Goal: Task Accomplishment & Management: Use online tool/utility

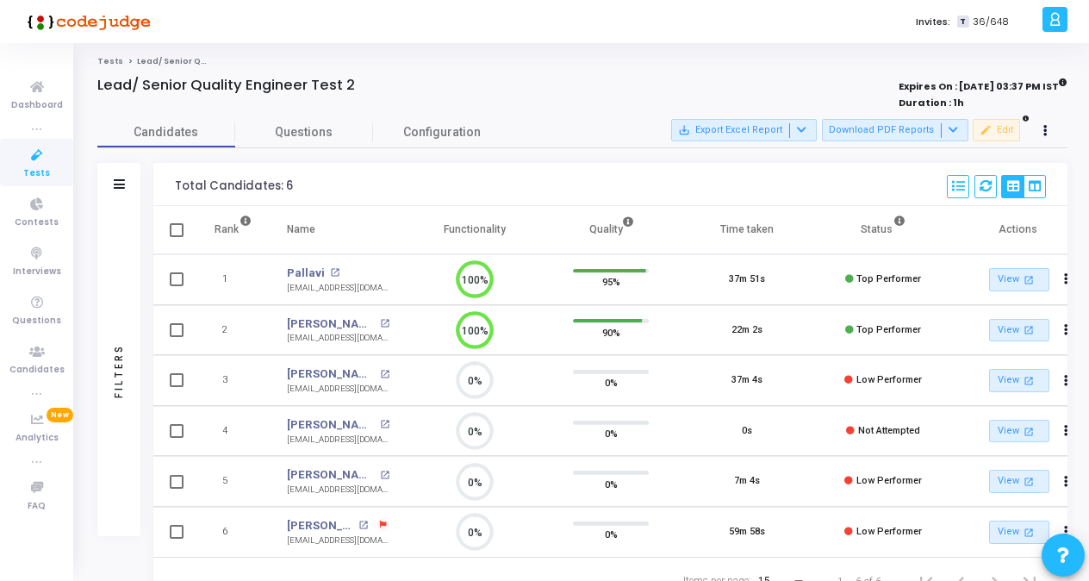
click at [46, 166] on span "Tests" at bounding box center [36, 173] width 27 height 15
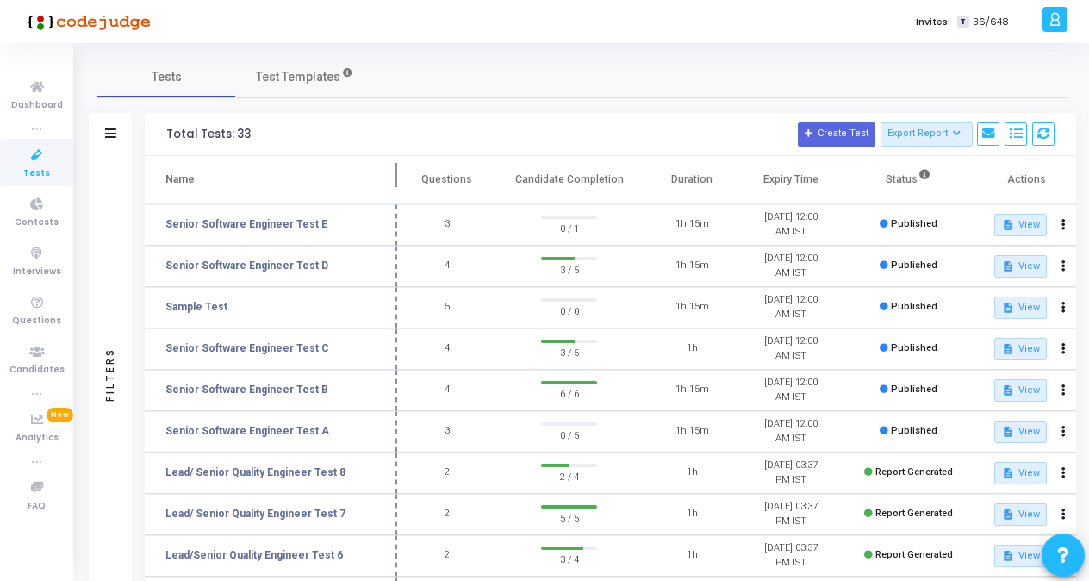
drag, startPoint x: 332, startPoint y: 171, endPoint x: 397, endPoint y: 175, distance: 65.6
click at [397, 175] on span at bounding box center [397, 179] width 17 height 47
click at [296, 220] on link "Senior Software Engineer Test E" at bounding box center [246, 224] width 162 height 16
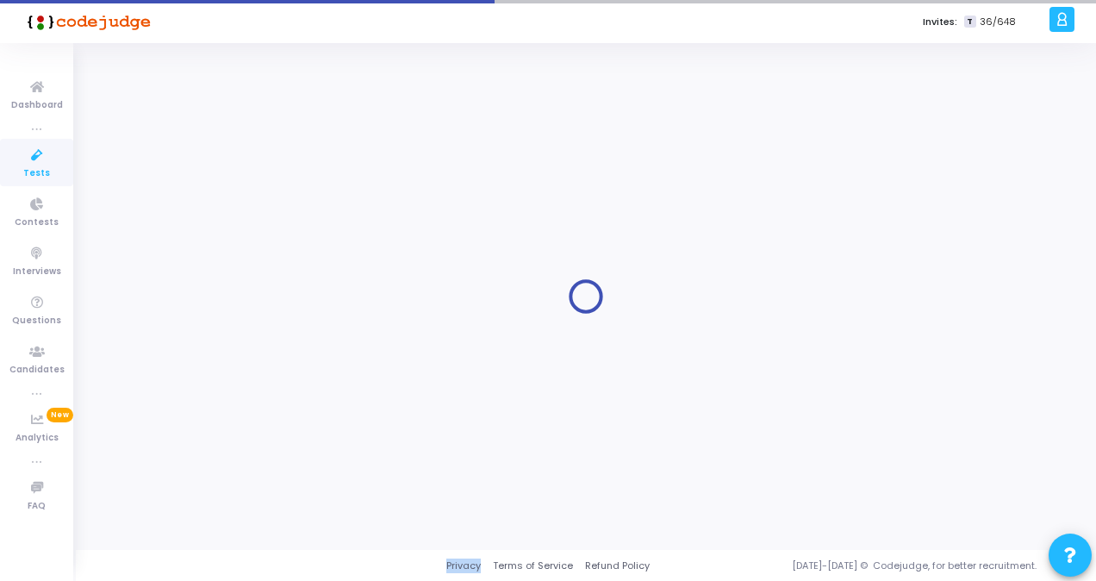
click at [296, 220] on div at bounding box center [585, 296] width 977 height 481
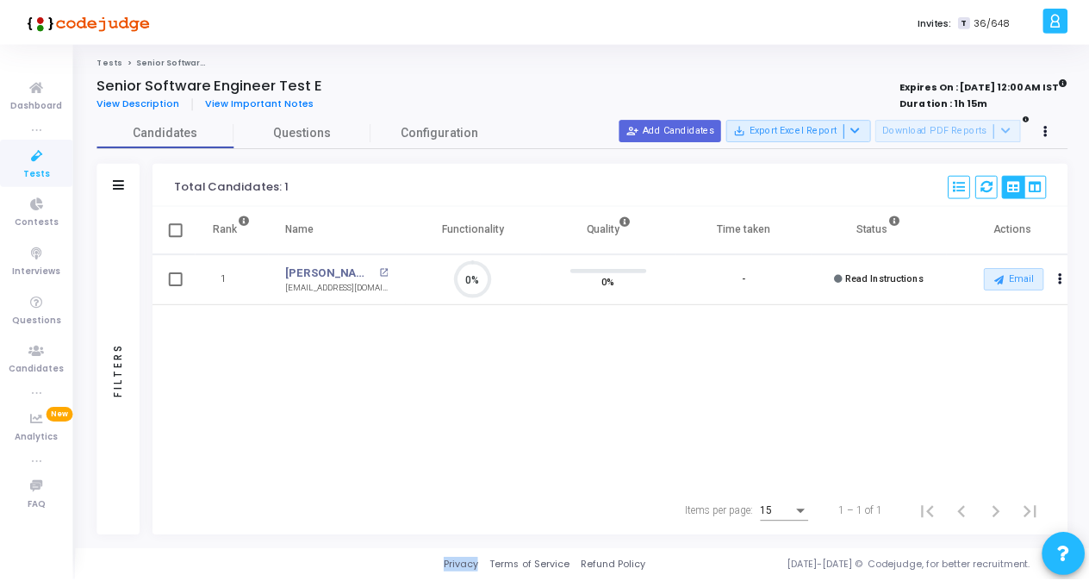
scroll to position [36, 43]
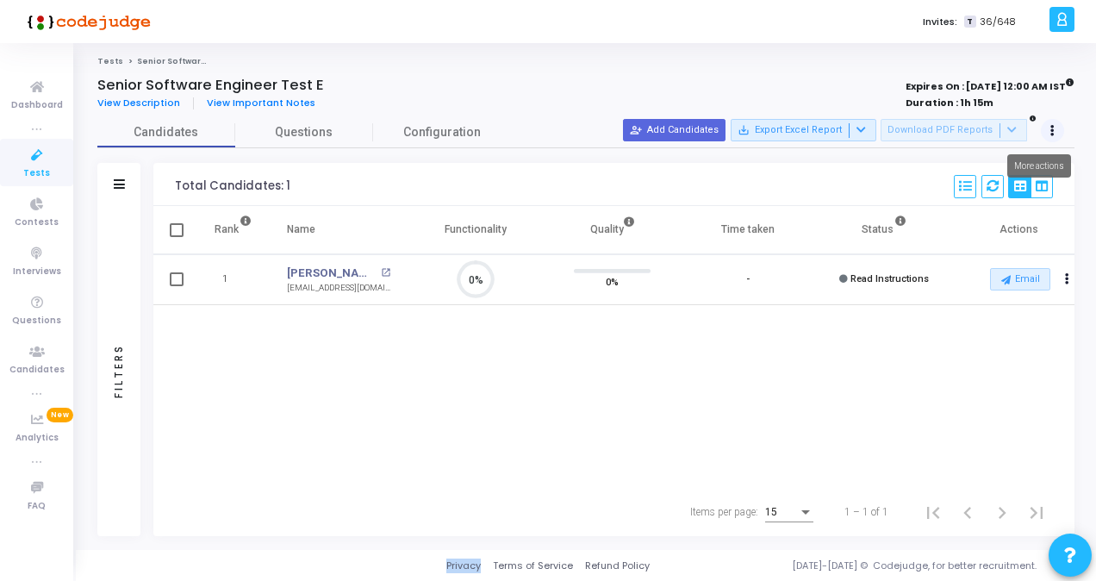
click at [1055, 134] on button at bounding box center [1053, 131] width 24 height 24
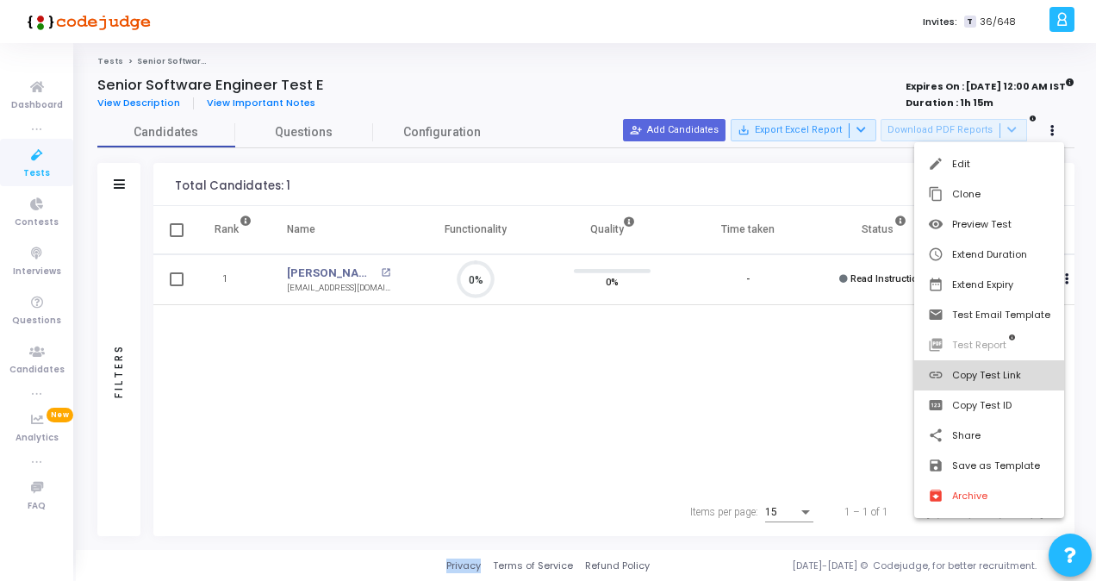
click at [962, 379] on button "link Copy Test Link" at bounding box center [989, 375] width 150 height 30
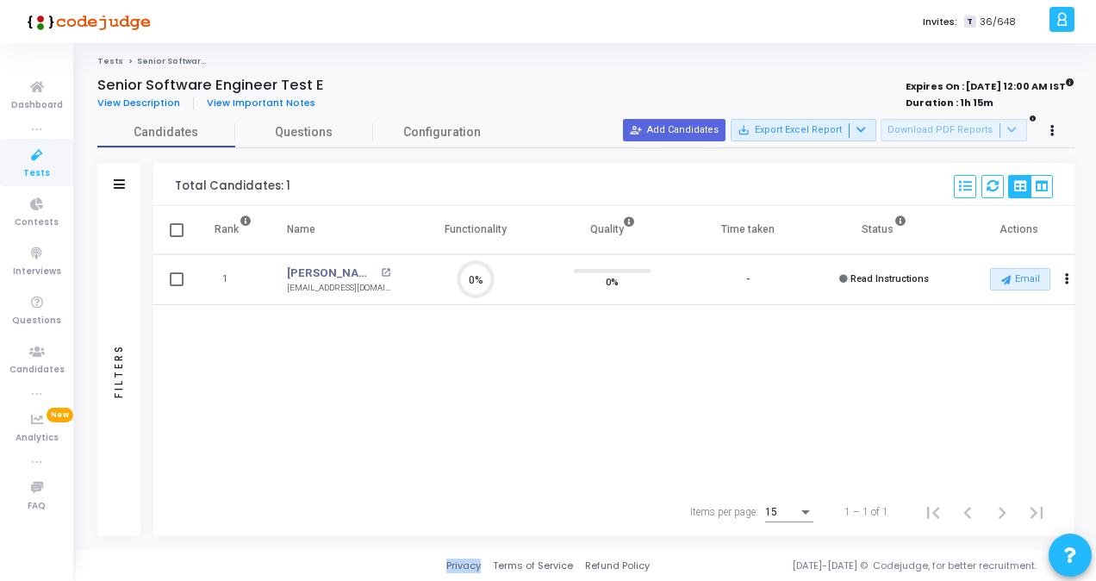
click at [37, 159] on icon at bounding box center [37, 156] width 36 height 22
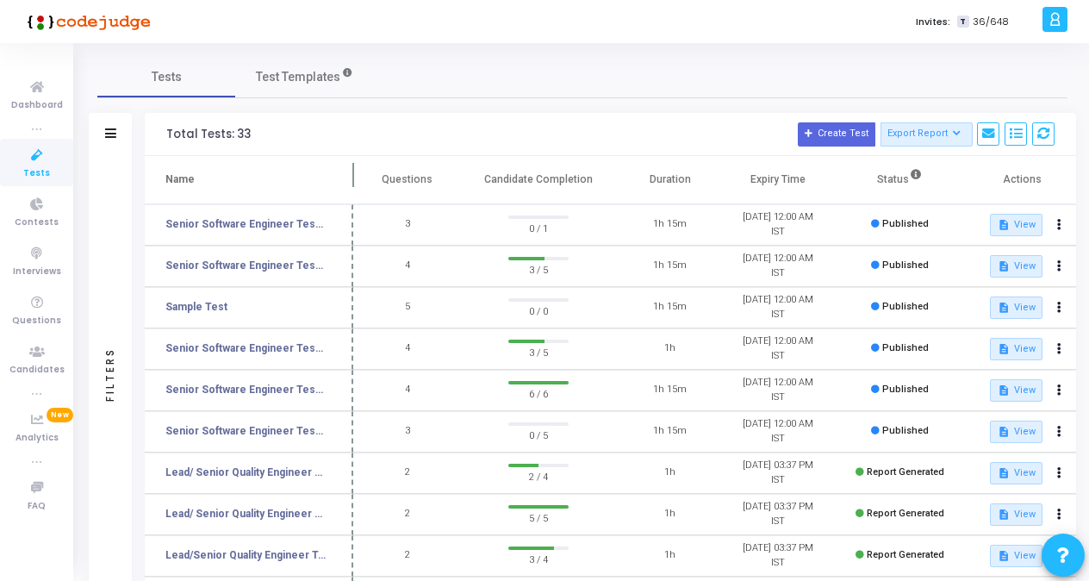
drag, startPoint x: 331, startPoint y: 180, endPoint x: 365, endPoint y: 183, distance: 34.6
click at [362, 183] on span at bounding box center [353, 179] width 17 height 47
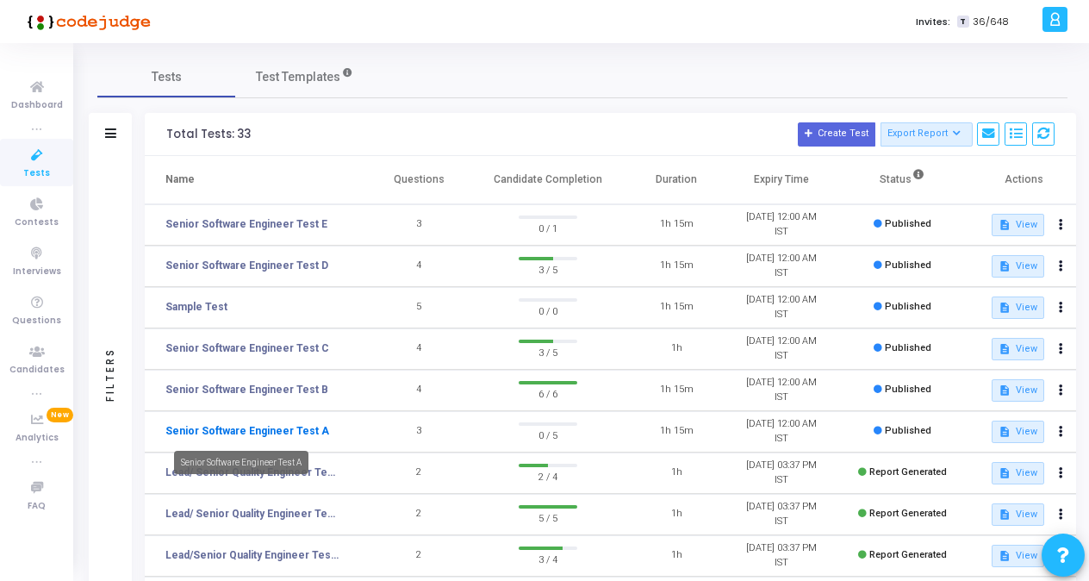
click at [271, 426] on link "Senior Software Engineer Test A" at bounding box center [247, 431] width 164 height 16
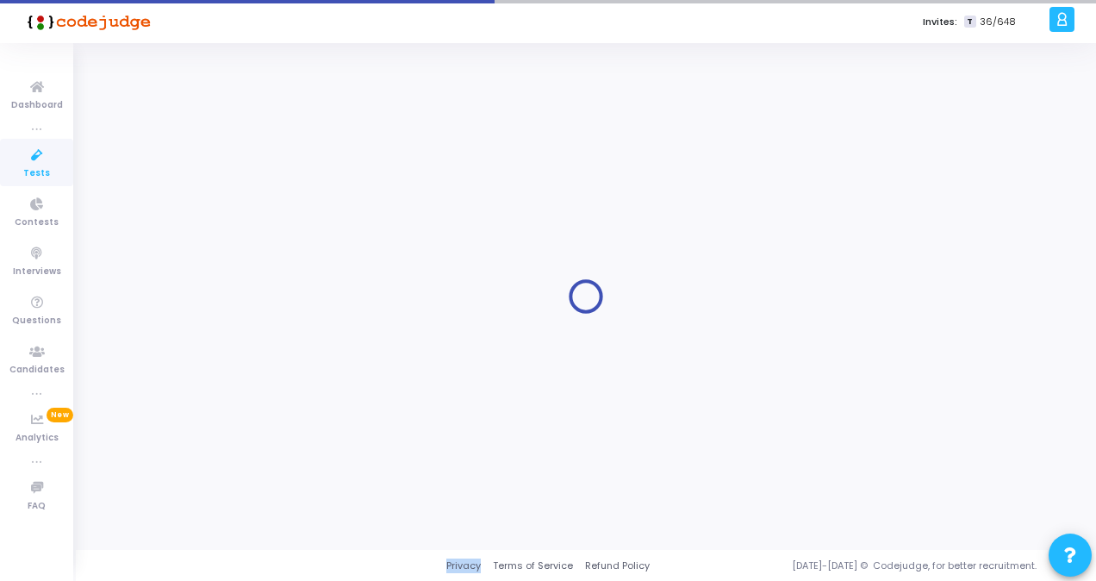
click at [271, 426] on div at bounding box center [585, 296] width 977 height 481
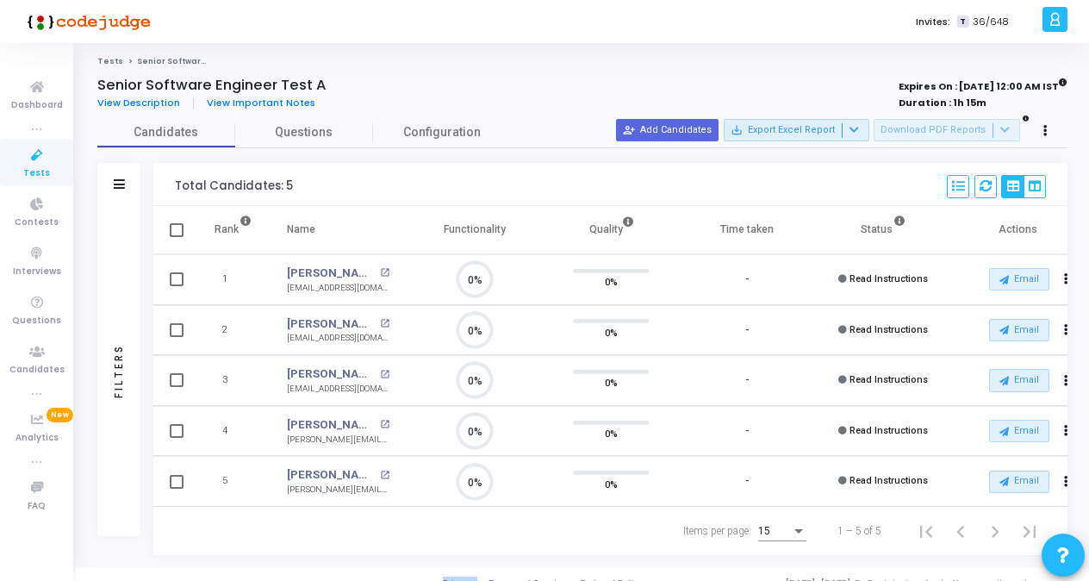
scroll to position [36, 43]
click at [1041, 133] on button at bounding box center [1046, 131] width 24 height 24
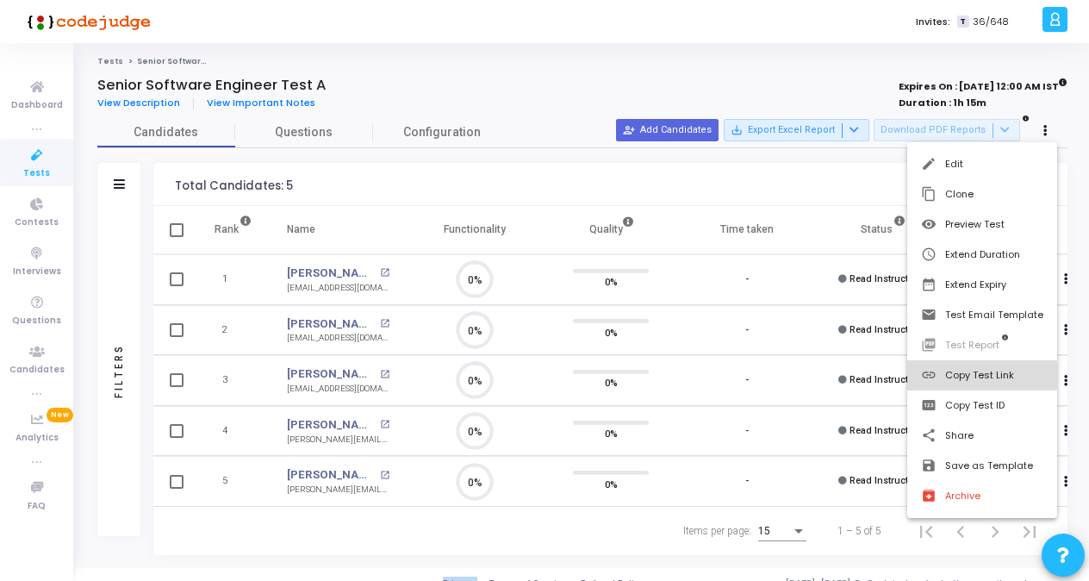
click at [974, 375] on button "link Copy Test Link" at bounding box center [982, 375] width 150 height 30
